Goal: Task Accomplishment & Management: Complete application form

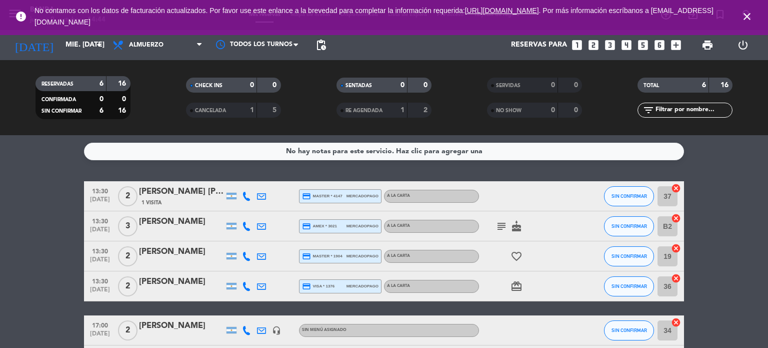
click at [740, 208] on bookings-row "13:30 [DATE] 2 [PERSON_NAME] [PERSON_NAME] 1 Visita credit_card master * 4147 m…" at bounding box center [384, 278] width 768 height 194
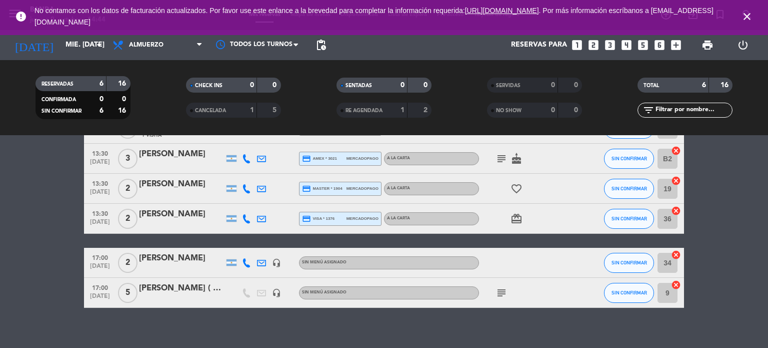
scroll to position [77, 0]
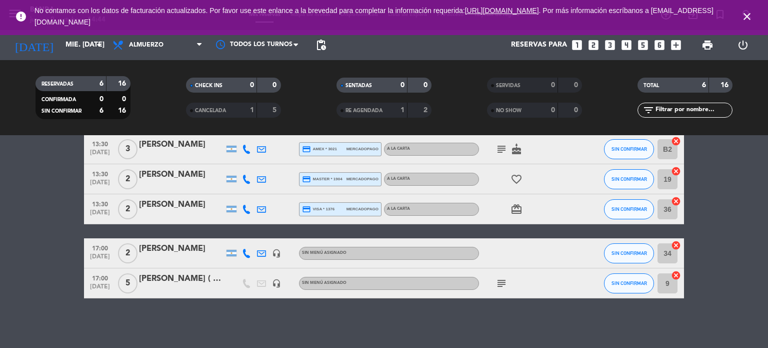
click at [171, 281] on div "[PERSON_NAME] ( PALCO VISITANTE) 17 A 22 HS" at bounding box center [181, 278] width 85 height 13
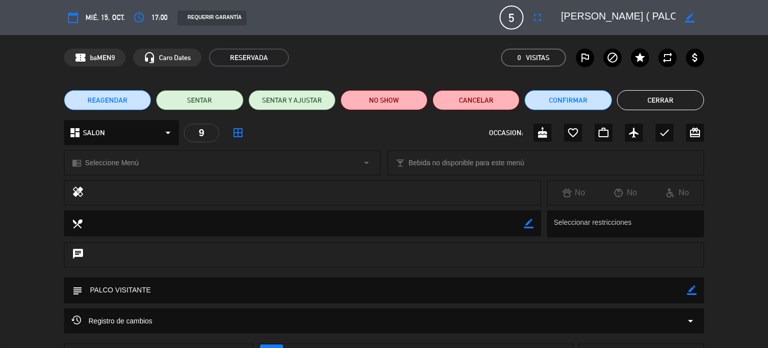
click at [690, 20] on icon "border_color" at bounding box center [690, 18] width 10 height 10
click at [578, 17] on textarea at bounding box center [618, 18] width 115 height 18
drag, startPoint x: 578, startPoint y: 17, endPoint x: 522, endPoint y: 95, distance: 96.1
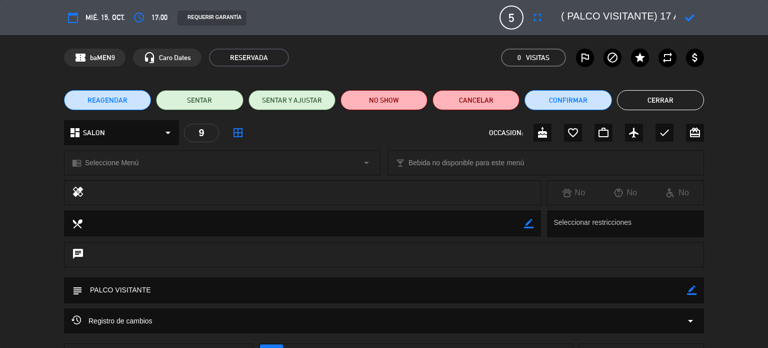
click at [522, 95] on div "calendar_today mié. 15, oct. access_time 17:00 REQUERIR GARANTÍA 5 [PERSON_NAME…" at bounding box center [384, 174] width 768 height 348
type textarea "( PALCO VISITANTE) 17 A 22 HS"
click at [516, 17] on span "5" at bounding box center [512, 18] width 24 height 24
click at [540, 20] on icon "fullscreen" at bounding box center [538, 18] width 12 height 12
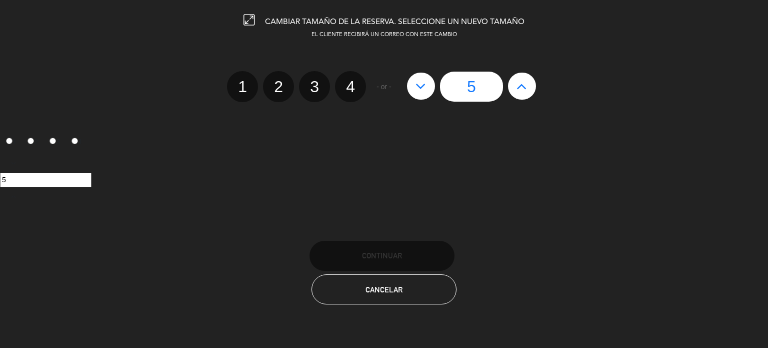
click at [521, 93] on icon at bounding box center [522, 86] width 11 height 16
type input "6"
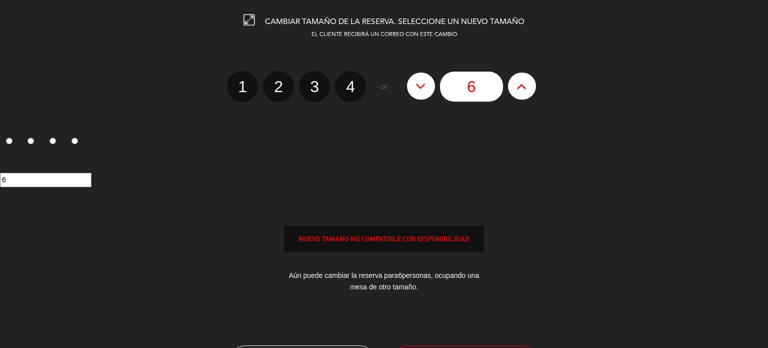
click at [521, 93] on icon at bounding box center [522, 86] width 11 height 16
type input "7"
click at [521, 93] on icon at bounding box center [522, 86] width 11 height 16
type input "8"
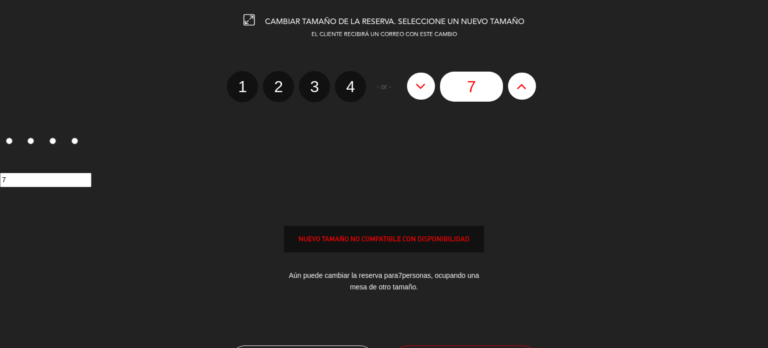
type input "8"
click at [521, 93] on icon at bounding box center [522, 86] width 11 height 16
type input "9"
click at [521, 93] on icon at bounding box center [522, 86] width 11 height 16
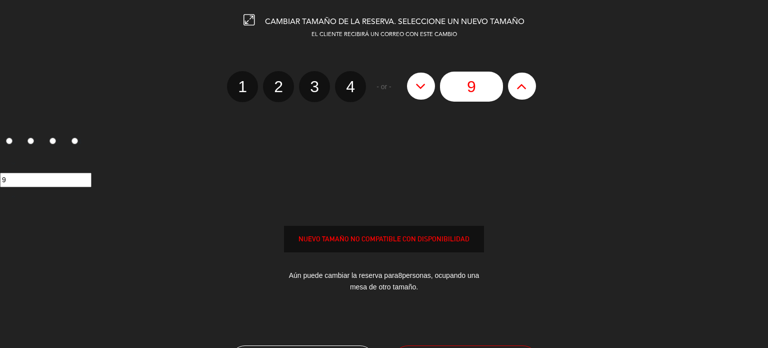
type input "10"
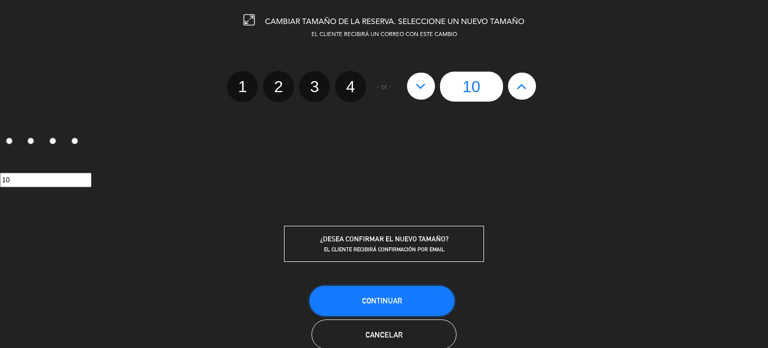
click at [395, 301] on span "Continuar" at bounding box center [382, 300] width 40 height 9
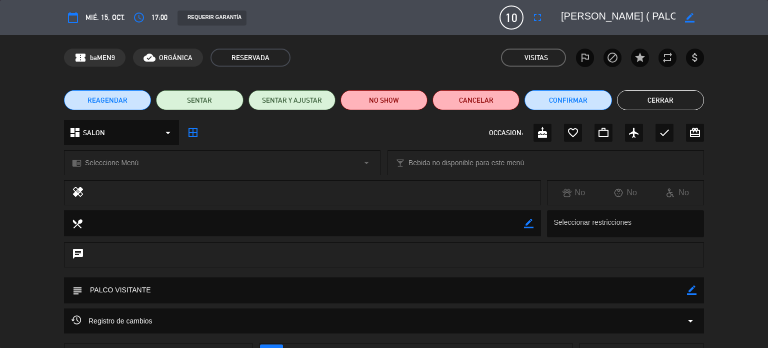
click at [654, 102] on button "Cerrar" at bounding box center [660, 100] width 87 height 20
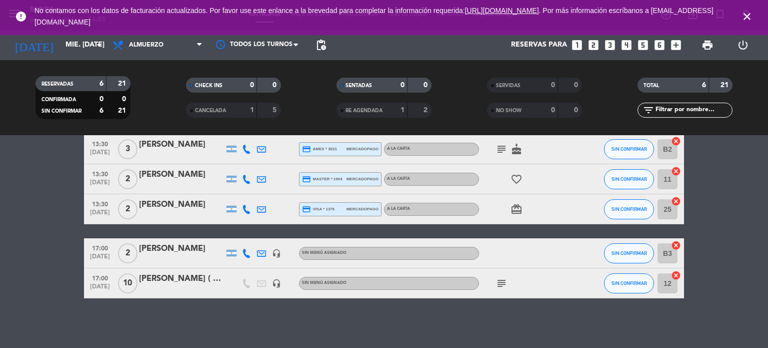
click at [184, 276] on div "[PERSON_NAME] ( PALCO VISITANTE) 17 A 22 HS" at bounding box center [181, 278] width 85 height 13
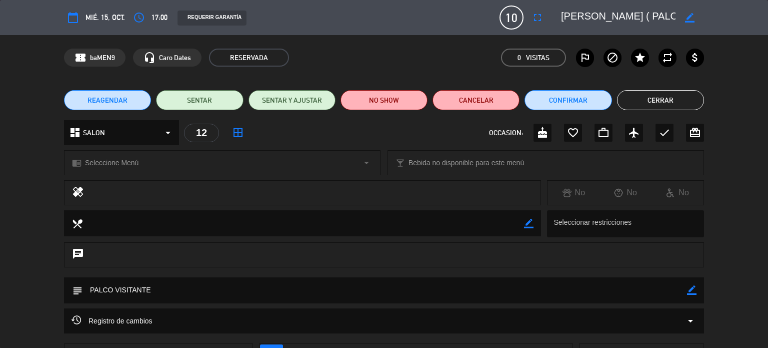
click at [684, 22] on div "border_color" at bounding box center [690, 18] width 29 height 18
click at [688, 20] on icon "border_color" at bounding box center [690, 18] width 10 height 10
click at [622, 16] on textarea at bounding box center [618, 18] width 115 height 18
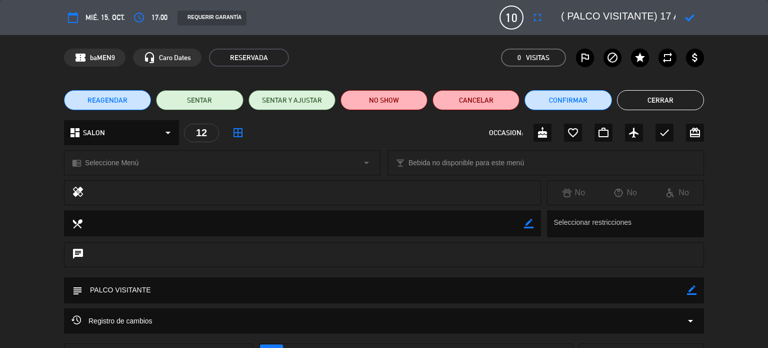
type textarea "( PALCO VISITANTE) 17 A 22 HS"
click at [685, 15] on icon at bounding box center [690, 18] width 10 height 10
click at [665, 99] on button "Cerrar" at bounding box center [660, 100] width 87 height 20
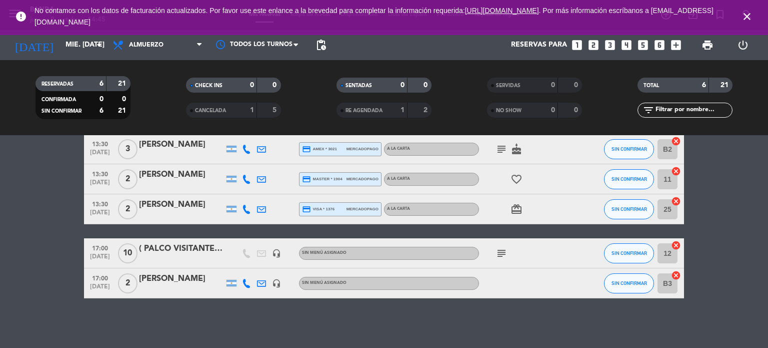
click at [586, 319] on div "No hay notas para este servicio. Haz clic para agregar una 13:30 [DATE] 2 [PERS…" at bounding box center [384, 241] width 768 height 213
click at [169, 46] on span "Almuerzo" at bounding box center [158, 45] width 100 height 22
click at [628, 47] on icon "looks_4" at bounding box center [626, 45] width 13 height 13
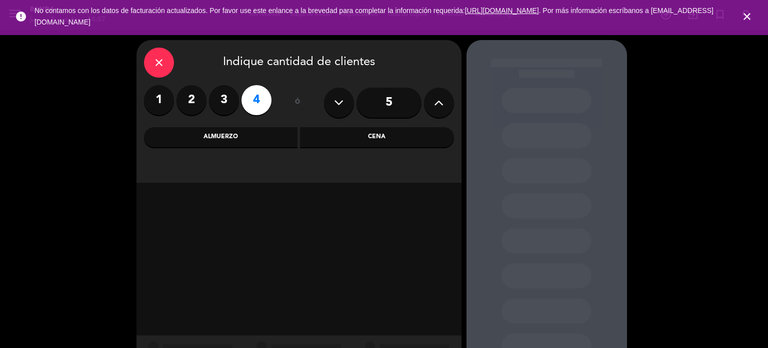
click at [261, 138] on div "Almuerzo" at bounding box center [221, 137] width 154 height 20
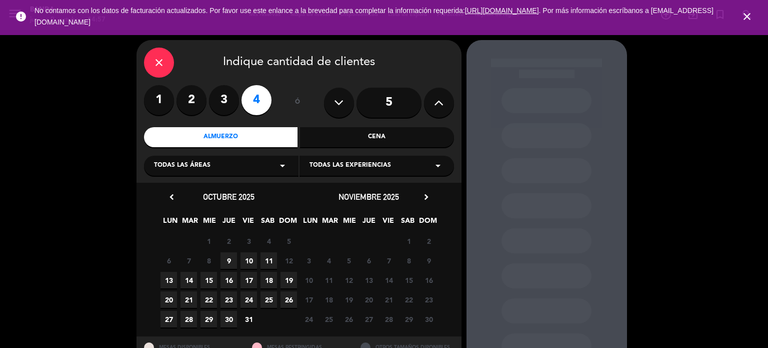
click at [207, 284] on span "15" at bounding box center [209, 280] width 17 height 17
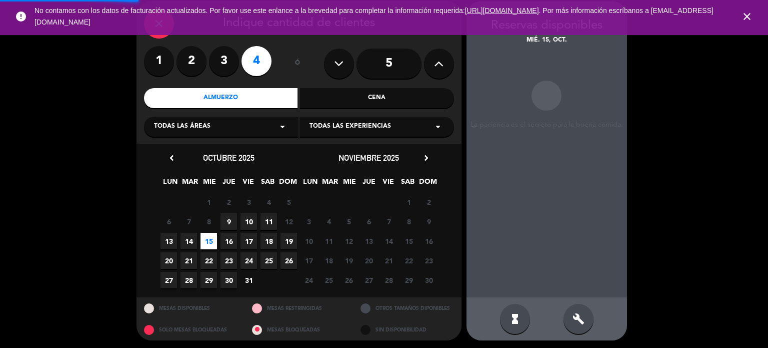
scroll to position [40, 0]
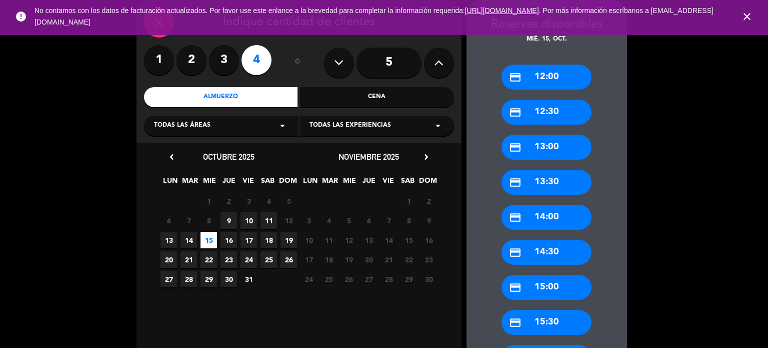
click at [712, 248] on div "close Indique cantidad de clientes 1 2 3 4 ó 5 Almuerzo Cena Todas las áreas ar…" at bounding box center [384, 281] width 768 height 583
click at [565, 216] on div "credit_card 14:00" at bounding box center [547, 217] width 90 height 25
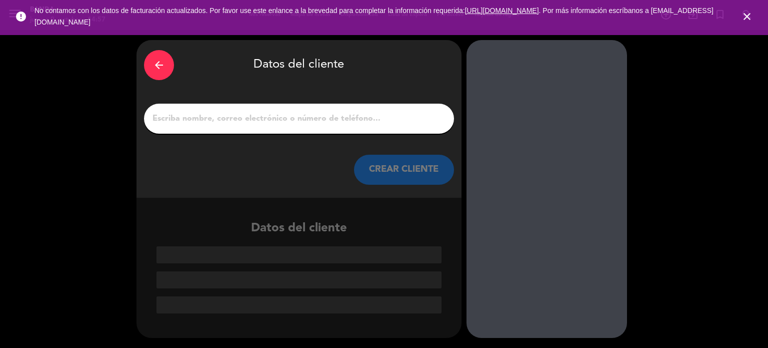
scroll to position [0, 0]
click at [198, 125] on input "1" at bounding box center [299, 119] width 295 height 14
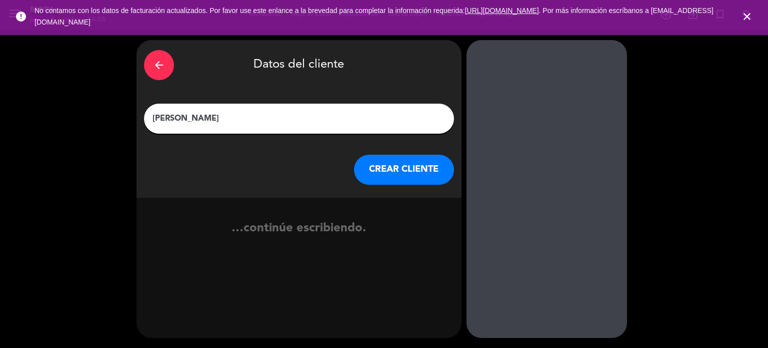
type input "[PERSON_NAME]"
click at [397, 157] on button "CREAR CLIENTE" at bounding box center [404, 170] width 100 height 30
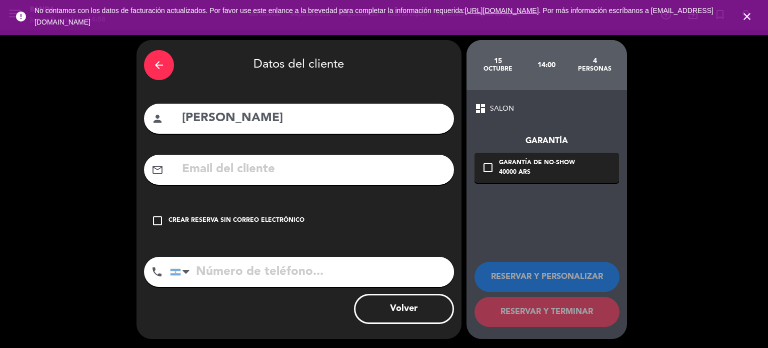
click at [202, 218] on div "Crear reserva sin correo electrónico" at bounding box center [237, 221] width 136 height 10
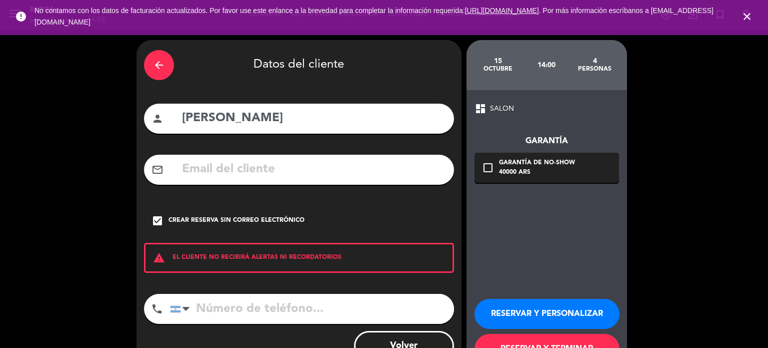
click at [576, 310] on button "RESERVAR Y PERSONALIZAR" at bounding box center [547, 314] width 145 height 30
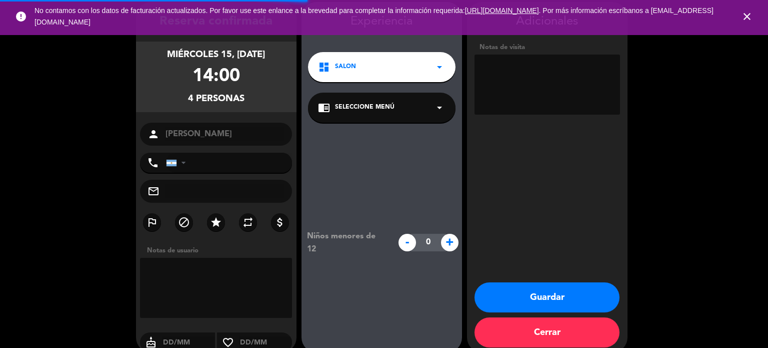
scroll to position [40, 0]
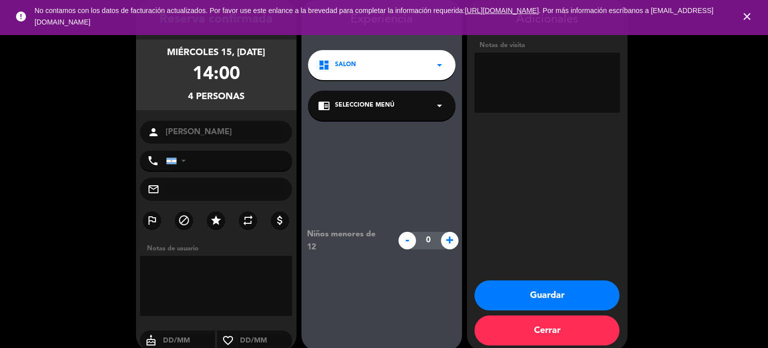
click at [748, 15] on icon "close" at bounding box center [747, 17] width 12 height 12
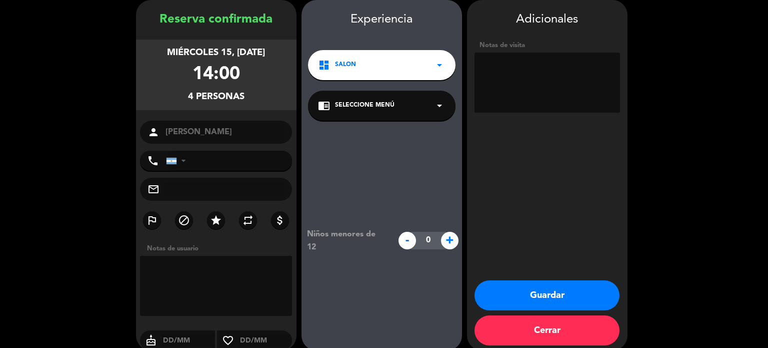
click at [715, 108] on booking-confirmed "Reserva confirmada miércoles 15, [DATE] 14:00 4 personas person [PERSON_NAME] p…" at bounding box center [384, 175] width 748 height 350
click at [535, 300] on button "Guardar" at bounding box center [547, 295] width 145 height 30
